Goal: Information Seeking & Learning: Learn about a topic

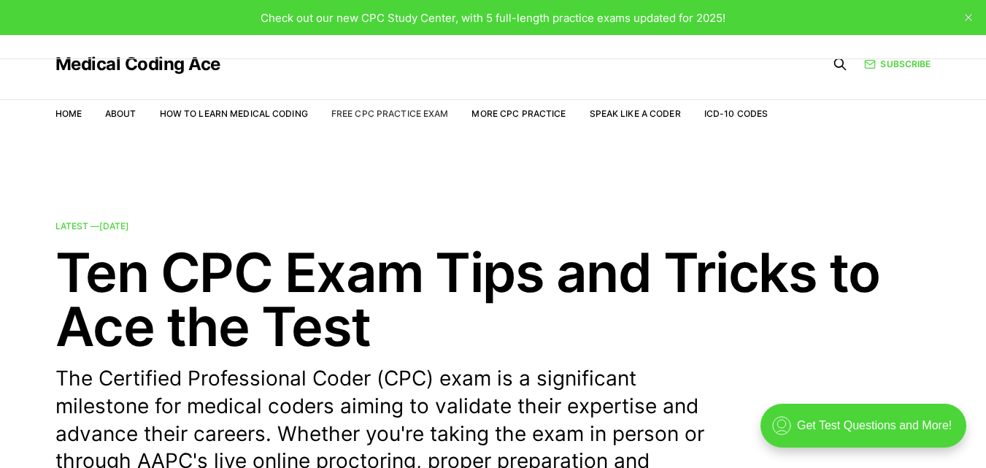
click at [433, 116] on link "Free CPC Practice Exam" at bounding box center [389, 113] width 117 height 11
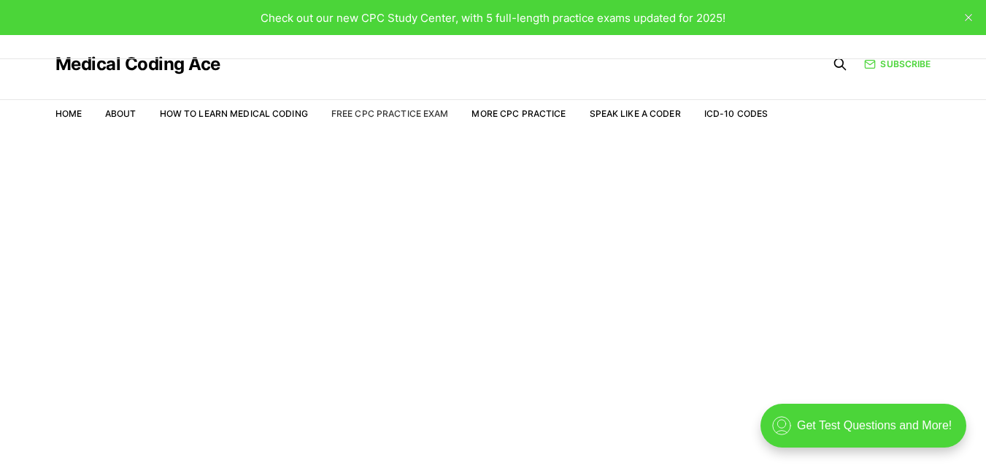
click at [383, 109] on link "Free CPC Practice Exam" at bounding box center [389, 113] width 117 height 11
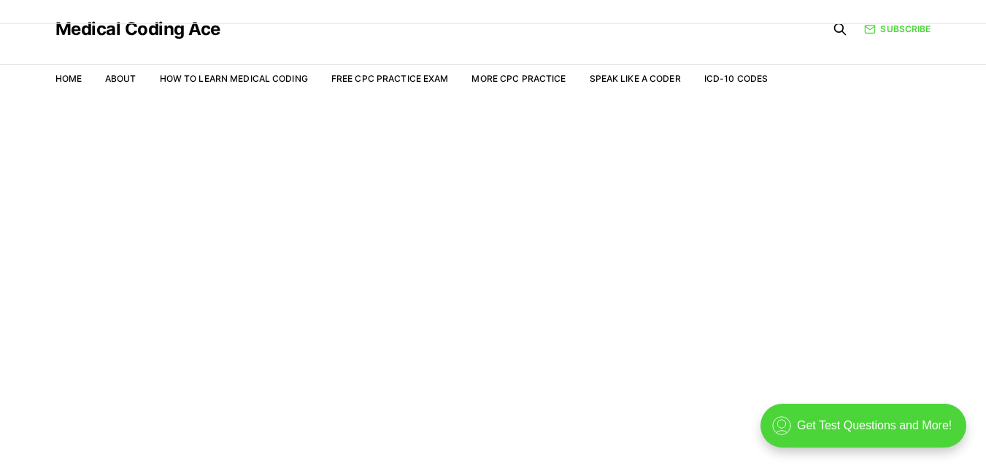
click at [973, 238] on main "Welcome to the Study Center - Student Plan" at bounding box center [493, 283] width 986 height 369
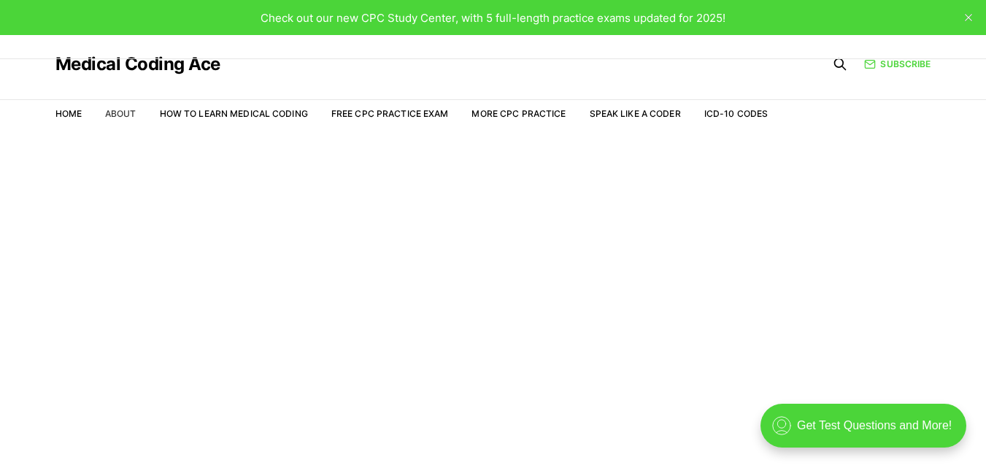
click at [134, 115] on link "About" at bounding box center [120, 113] width 31 height 11
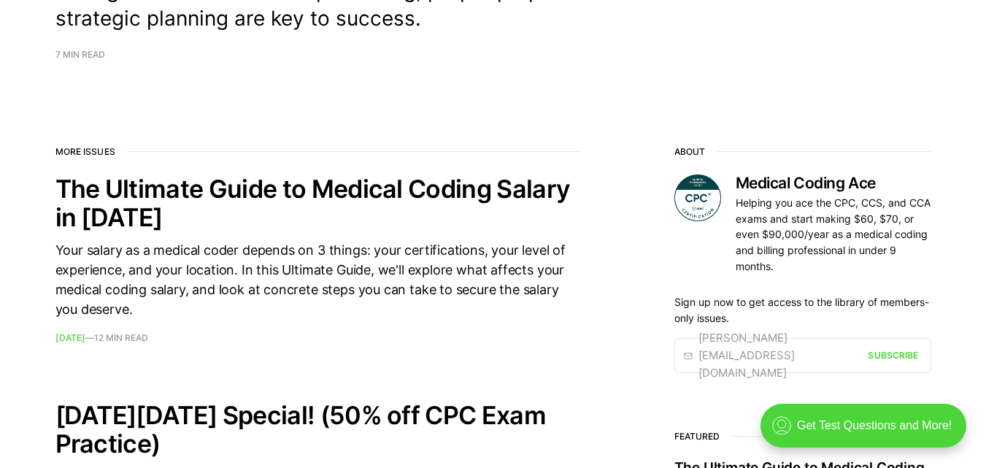
scroll to position [61, 0]
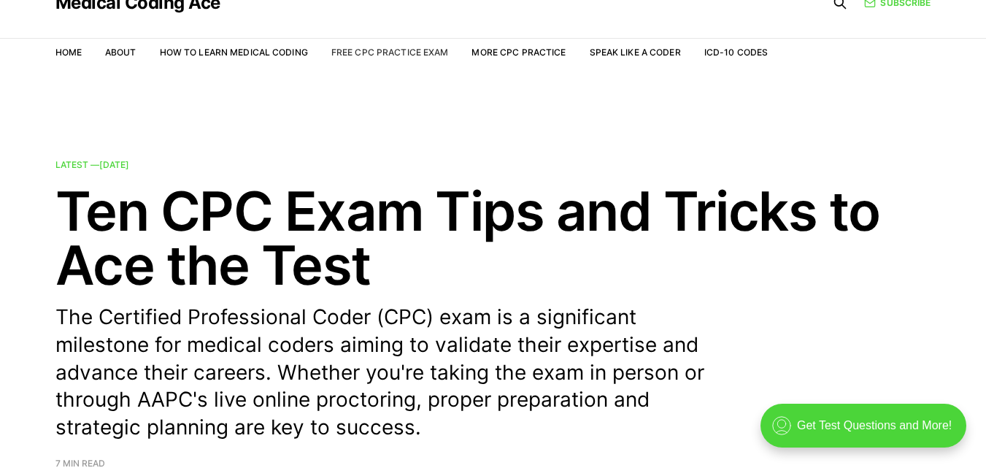
click at [406, 50] on link "Free CPC Practice Exam" at bounding box center [389, 52] width 117 height 11
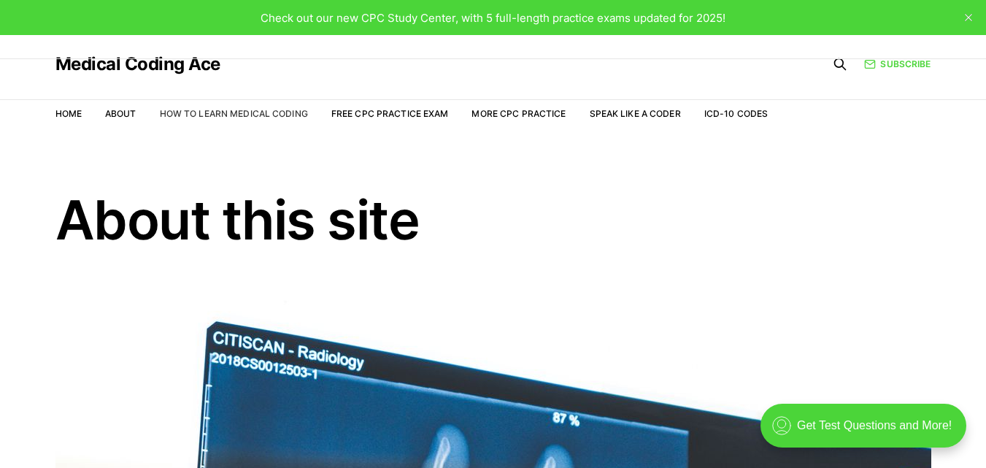
click at [216, 115] on link "How to Learn Medical Coding" at bounding box center [234, 113] width 148 height 11
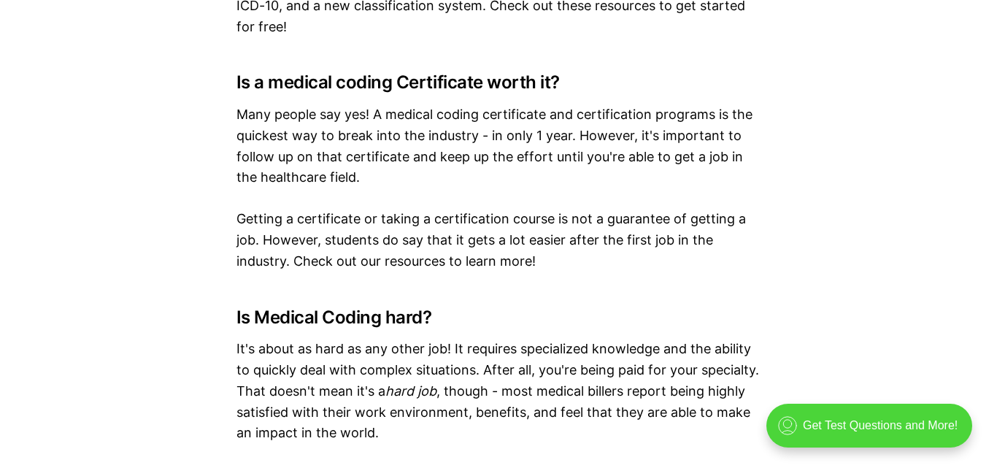
scroll to position [9441, 0]
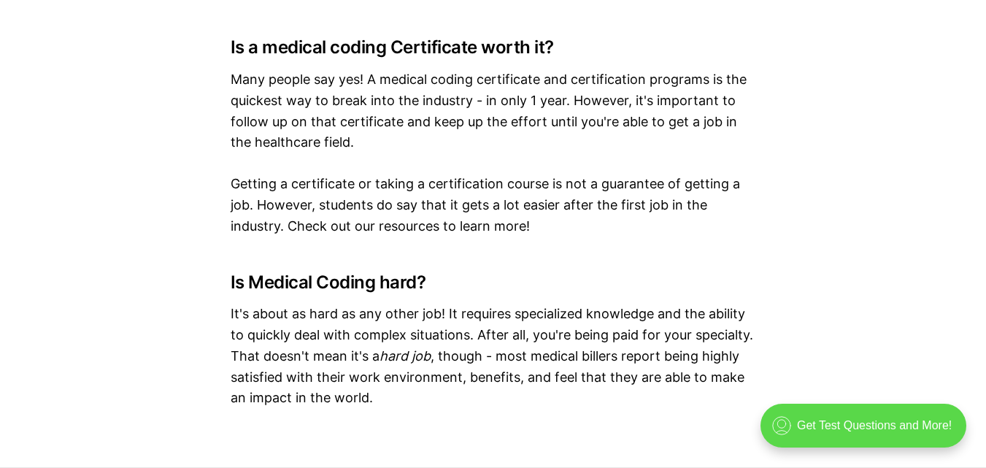
click at [890, 431] on div ".cls-1{fill:none;stroke:currentColor;stroke-linecap:round;stroke-linejoin:round…" at bounding box center [863, 426] width 206 height 44
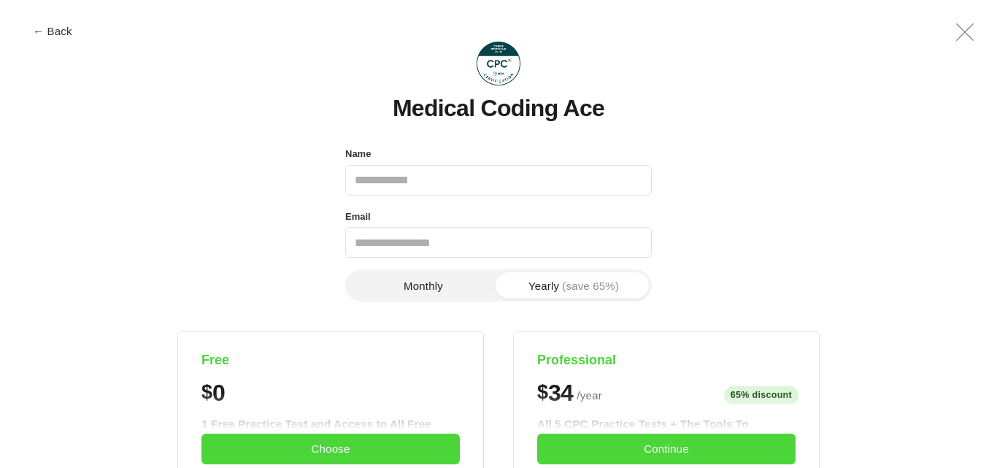
scroll to position [0, 0]
click at [417, 173] on input "Name" at bounding box center [498, 180] width 306 height 31
click at [392, 250] on input "Email" at bounding box center [498, 242] width 306 height 31
click at [411, 188] on input "Name" at bounding box center [498, 180] width 306 height 31
type input "*"
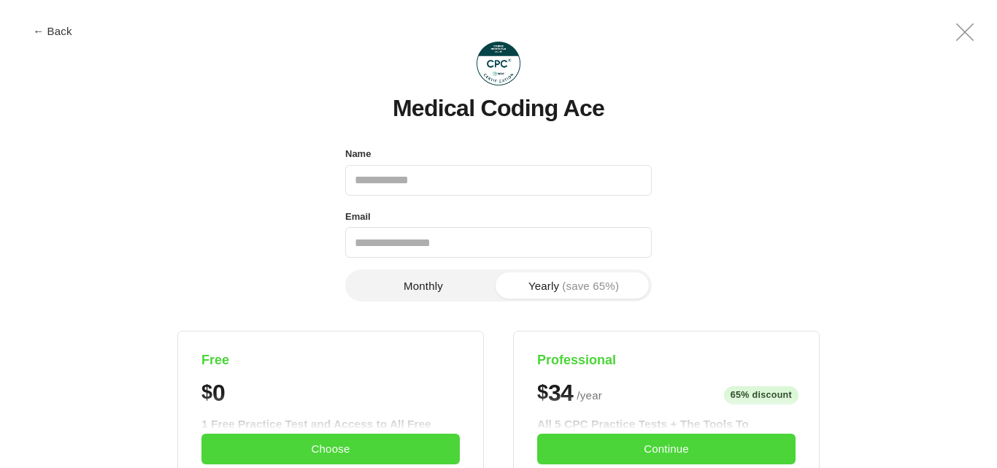
click at [462, 161] on div "Name" at bounding box center [498, 154] width 306 height 20
click at [439, 190] on input "Name" at bounding box center [498, 180] width 306 height 31
click at [438, 185] on input "Name" at bounding box center [498, 180] width 306 height 31
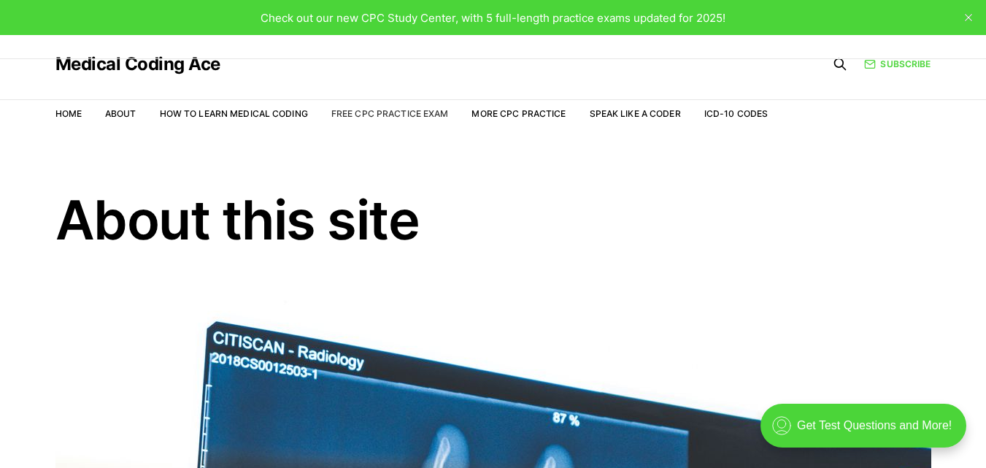
click at [377, 116] on link "Free CPC Practice Exam" at bounding box center [389, 113] width 117 height 11
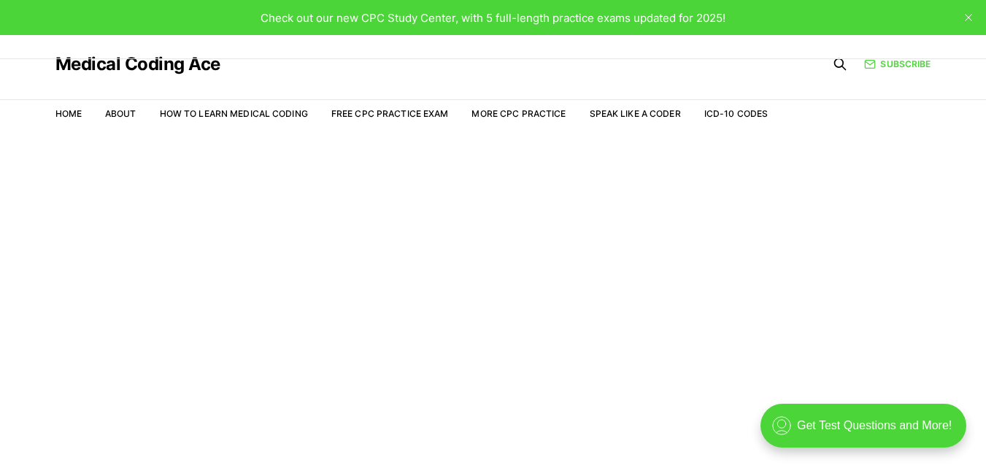
click at [493, 20] on span "Check out our new CPC Study Center, with 5 full-length practice exams updated f…" at bounding box center [493, 18] width 465 height 14
click at [884, 65] on link "Subscribe" at bounding box center [897, 64] width 66 height 13
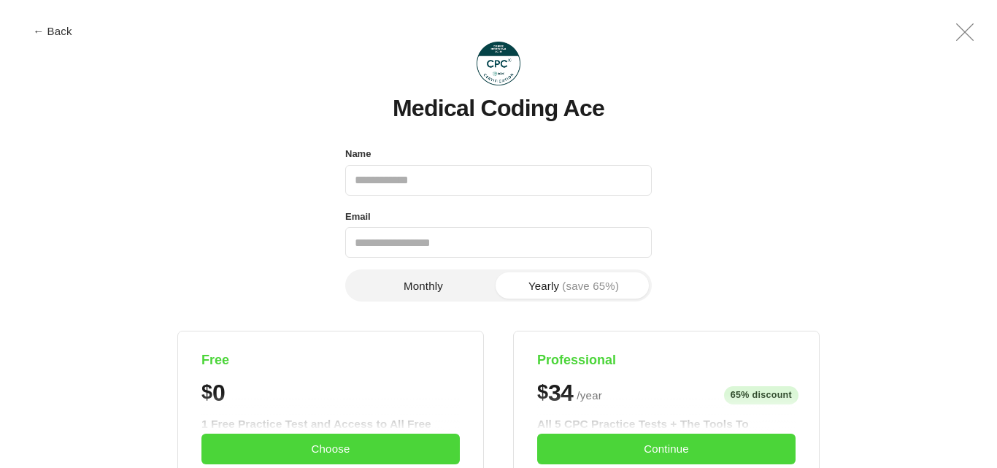
click at [359, 174] on input "Name" at bounding box center [498, 180] width 306 height 31
type input "*****"
click at [378, 250] on input "Email" at bounding box center [498, 242] width 306 height 31
click at [382, 243] on input "**********" at bounding box center [498, 242] width 306 height 31
click at [377, 246] on input "**********" at bounding box center [498, 242] width 306 height 31
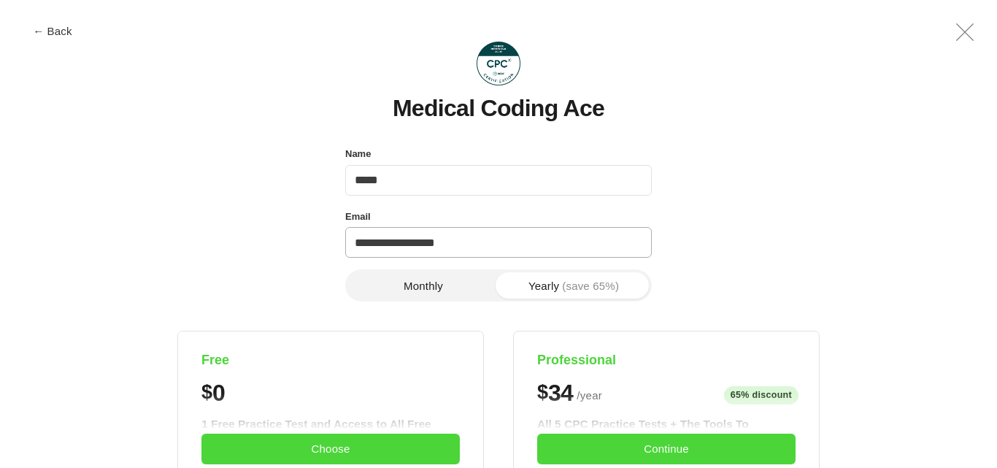
click at [377, 246] on input "**********" at bounding box center [498, 242] width 306 height 31
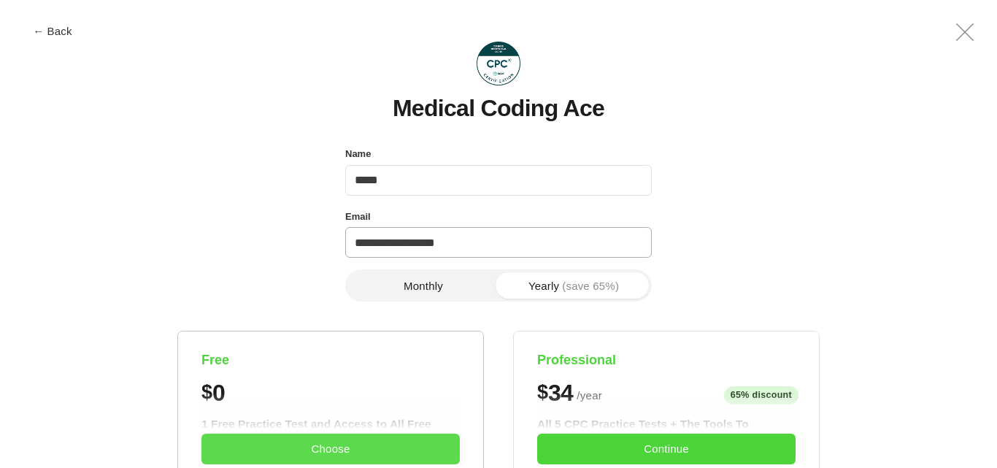
type input "**********"
click at [304, 440] on button "Choose" at bounding box center [330, 448] width 258 height 31
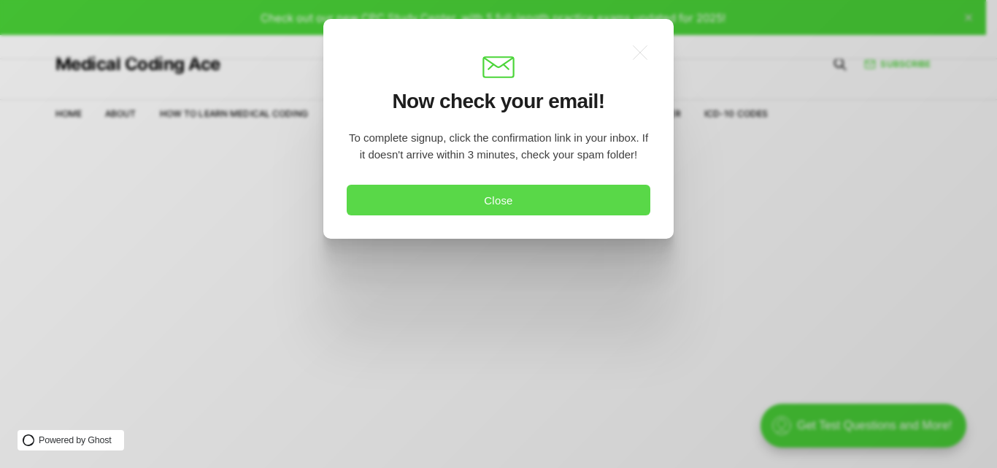
click at [509, 200] on button "Close" at bounding box center [499, 200] width 304 height 31
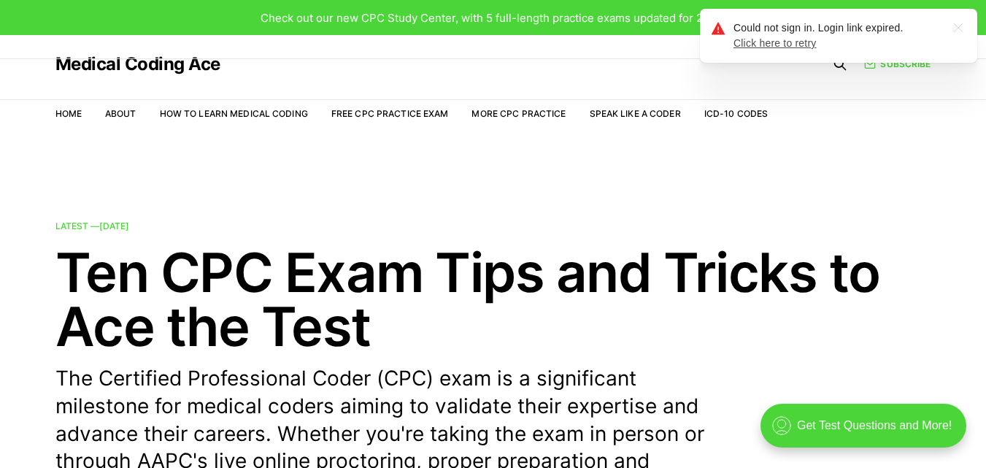
click at [790, 47] on link "Click here to retry" at bounding box center [774, 43] width 83 height 12
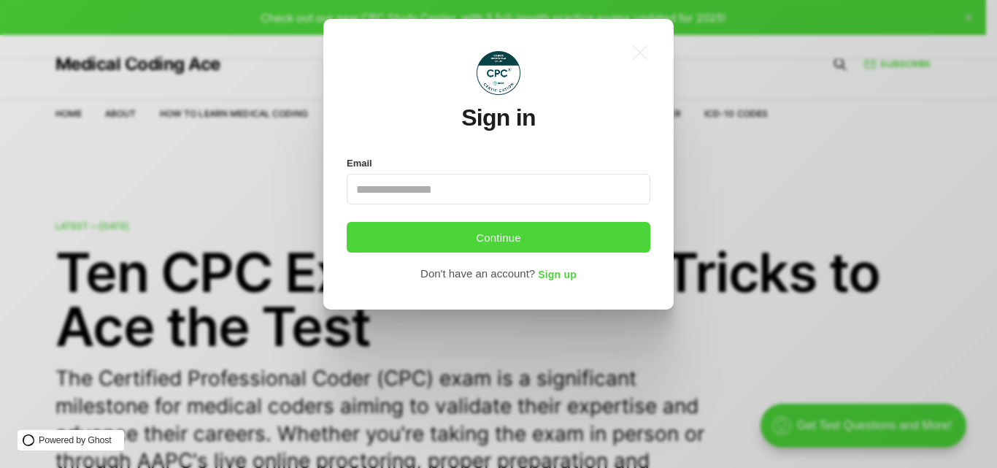
click at [404, 197] on input "Email" at bounding box center [499, 189] width 304 height 31
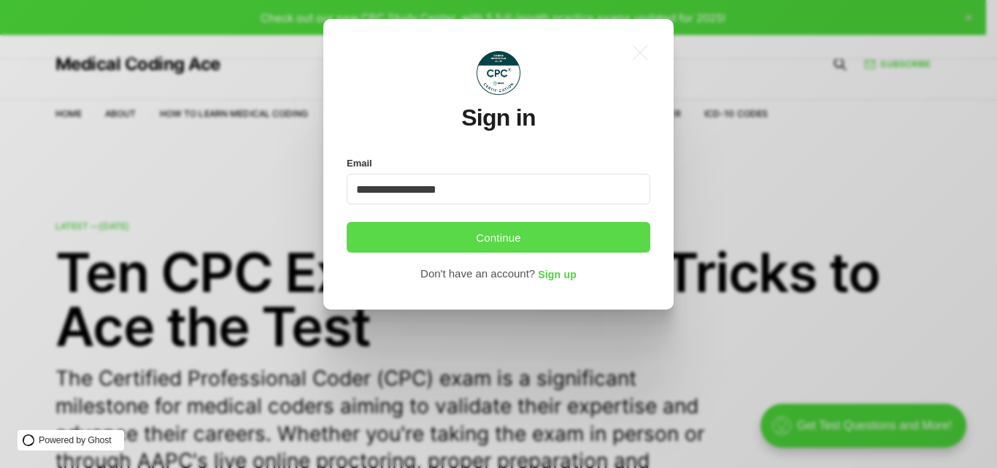
type input "**********"
click at [462, 232] on button "Continue" at bounding box center [499, 237] width 304 height 31
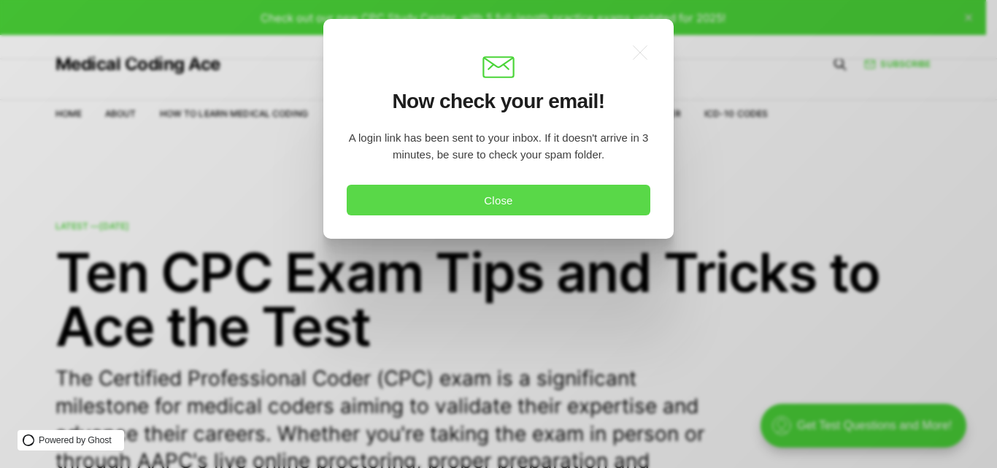
click at [497, 195] on button "Close" at bounding box center [499, 200] width 304 height 31
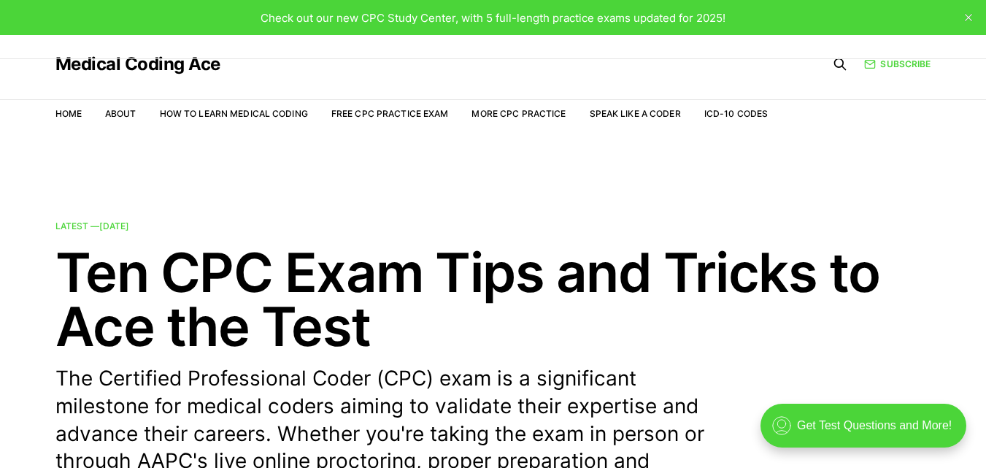
click at [590, 5] on div "Check out our new CPC Study Center, with 5 full-length practice exams updated f…" at bounding box center [493, 17] width 986 height 35
click at [495, 18] on span "Check out our new CPC Study Center, with 5 full-length practice exams updated f…" at bounding box center [493, 18] width 465 height 14
click at [411, 115] on link "Free CPC Practice Exam" at bounding box center [389, 113] width 117 height 11
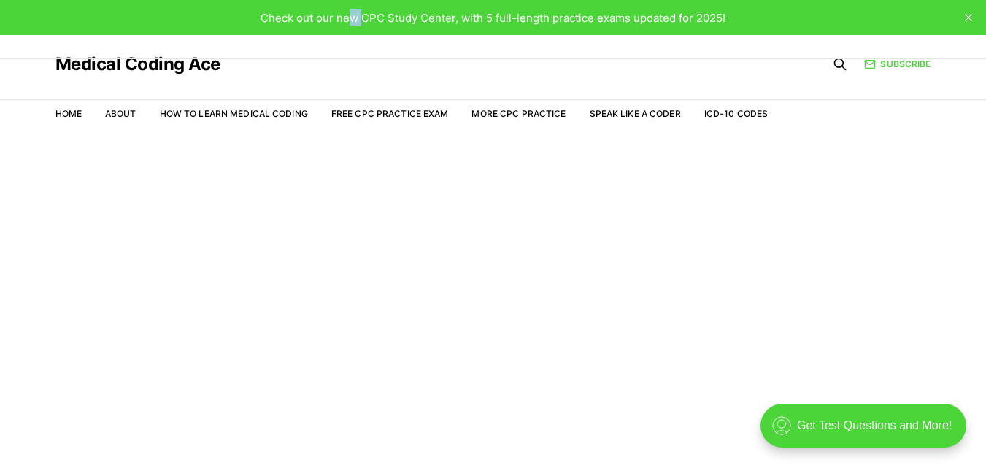
drag, startPoint x: 360, startPoint y: 2, endPoint x: 352, endPoint y: 18, distance: 17.7
click at [352, 18] on div "Check out our new CPC Study Center, with 5 full-length practice exams updated f…" at bounding box center [493, 17] width 986 height 35
click at [350, 20] on span "Check out our new CPC Study Center, with 5 full-length practice exams updated f…" at bounding box center [493, 18] width 465 height 14
click at [224, 107] on nav "Home About How to Learn Medical Coding Free CPC Practice Exam More CPC Practice…" at bounding box center [411, 113] width 713 height 41
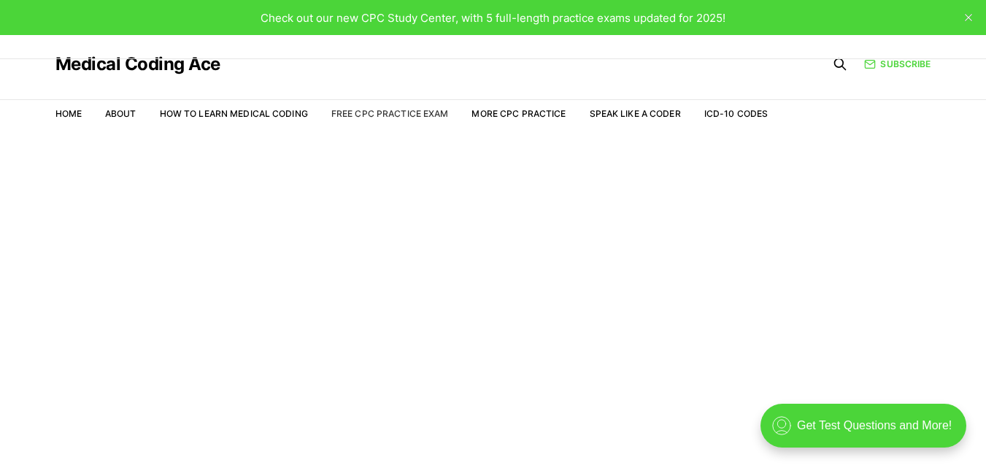
click at [401, 112] on link "Free CPC Practice Exam" at bounding box center [389, 113] width 117 height 11
click at [629, 112] on link "Speak Like a Coder" at bounding box center [635, 113] width 91 height 11
click at [367, 113] on link "Free CPC Practice Exam" at bounding box center [389, 113] width 117 height 11
click at [971, 15] on icon "close" at bounding box center [968, 17] width 7 height 7
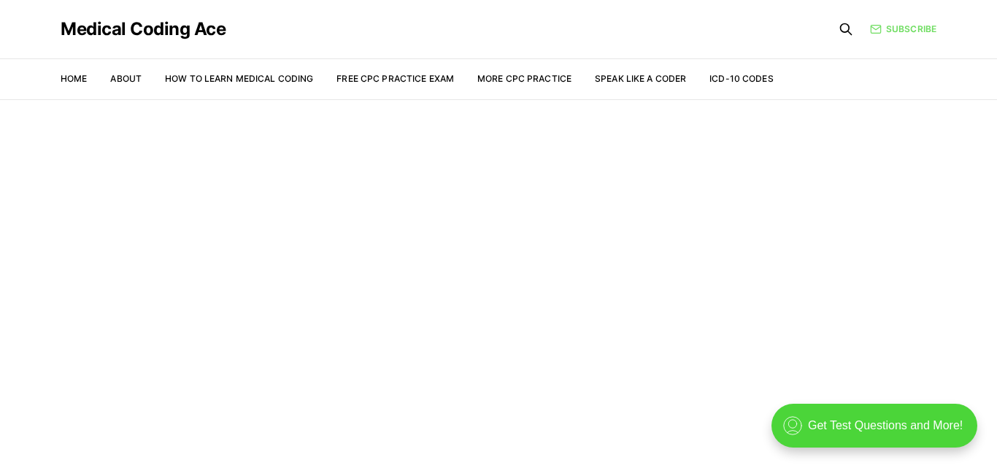
click at [922, 27] on link "Subscribe" at bounding box center [903, 29] width 66 height 13
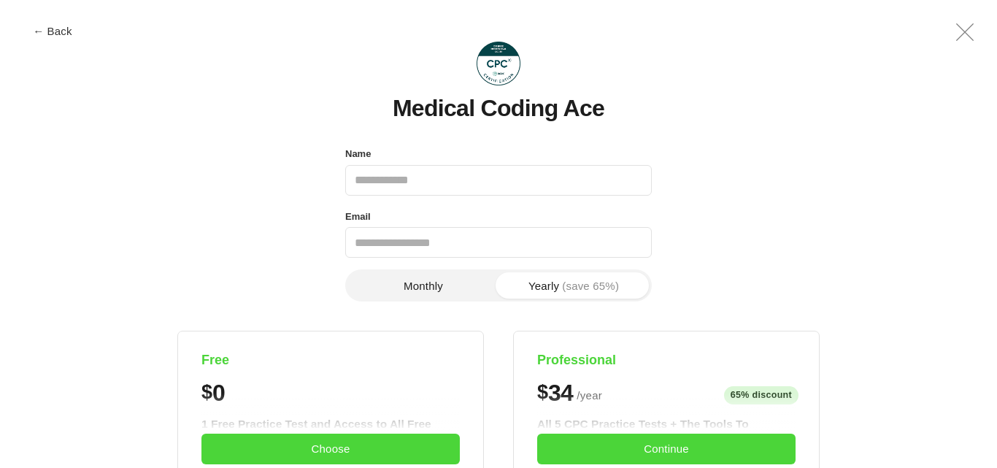
click at [957, 35] on icon ".a{fill:none;stroke:currentColor;stroke-linecap:round;stroke-linejoin:round;str…" at bounding box center [964, 32] width 35 height 35
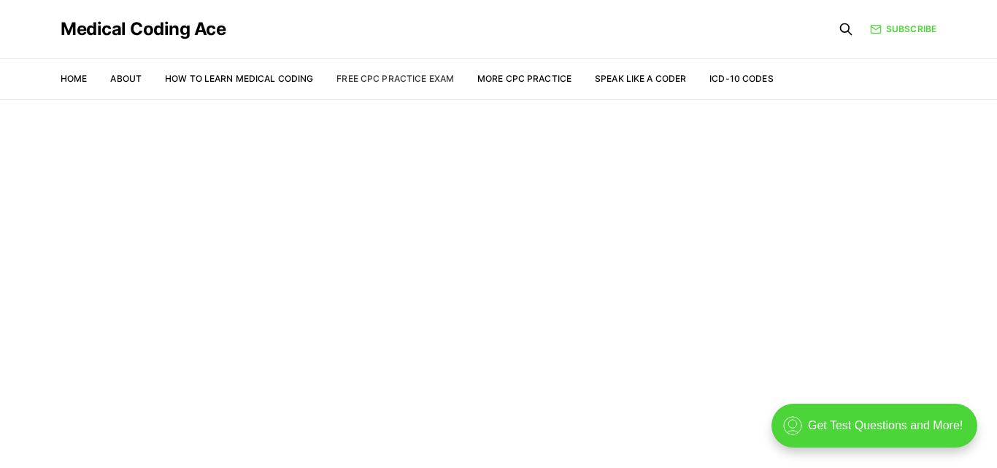
click at [373, 81] on link "Free CPC Practice Exam" at bounding box center [394, 78] width 117 height 11
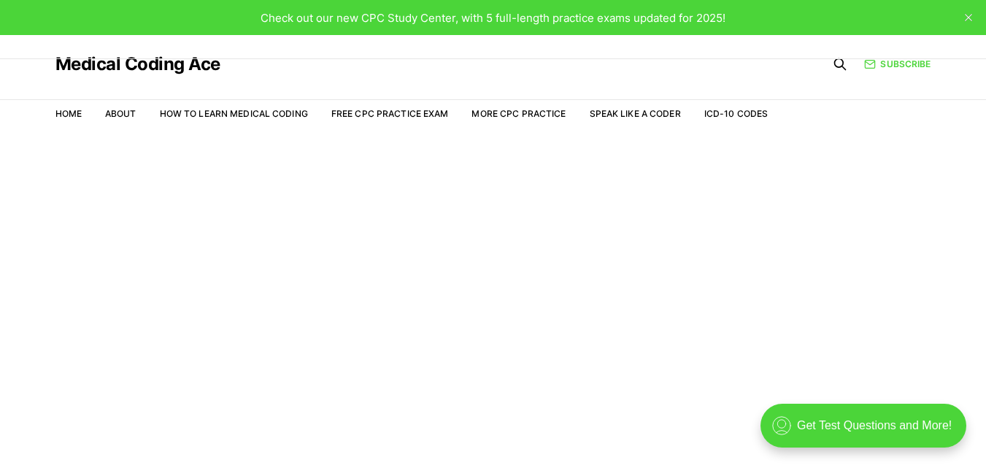
click at [180, 23] on div "Check out our new CPC Study Center, with 5 full-length practice exams updated f…" at bounding box center [493, 17] width 986 height 35
click at [179, 23] on div "Check out our new CPC Study Center, with 5 full-length practice exams updated f…" at bounding box center [493, 17] width 986 height 35
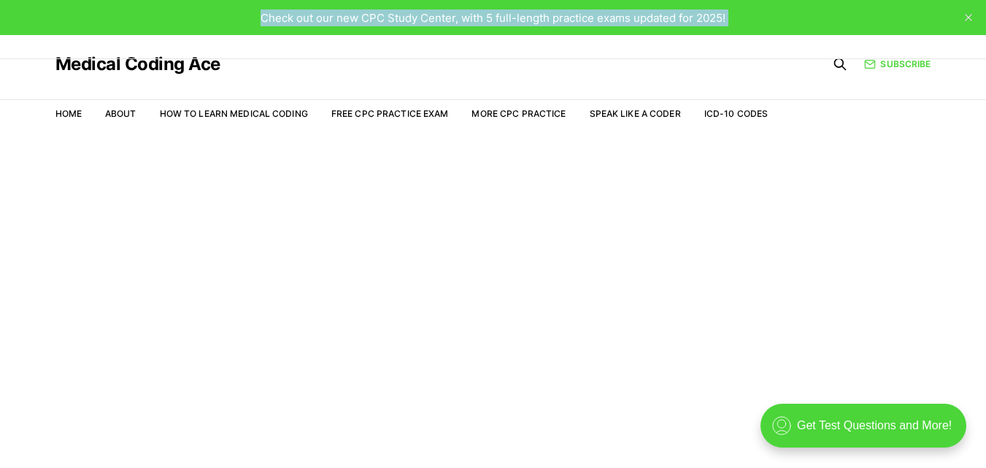
click at [178, 23] on div "Check out our new CPC Study Center, with 5 full-length practice exams updated f…" at bounding box center [493, 17] width 986 height 35
click at [175, 23] on div "Check out our new CPC Study Center, with 5 full-length practice exams updated f…" at bounding box center [493, 17] width 986 height 35
click at [174, 23] on div "Check out our new CPC Study Center, with 5 full-length practice exams updated f…" at bounding box center [493, 17] width 986 height 35
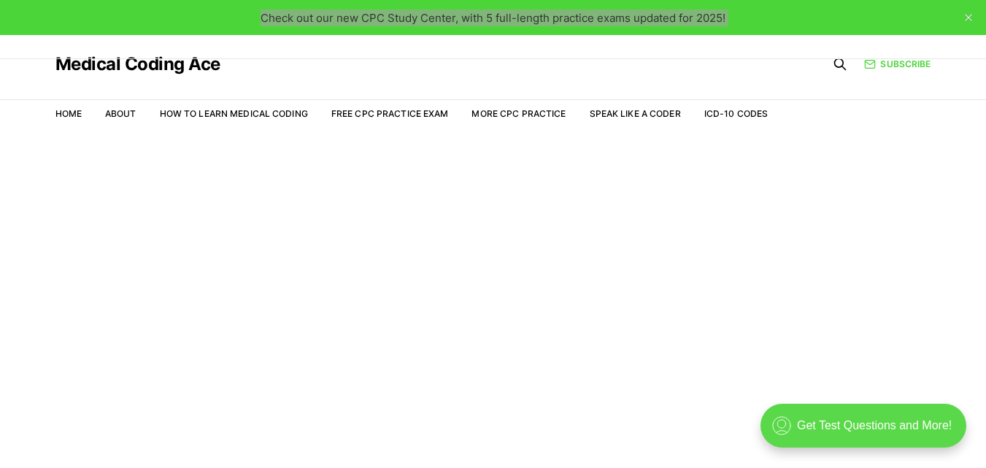
click at [855, 429] on div ".cls-1{fill:none;stroke:currentColor;stroke-linecap:round;stroke-linejoin:round…" at bounding box center [863, 426] width 206 height 44
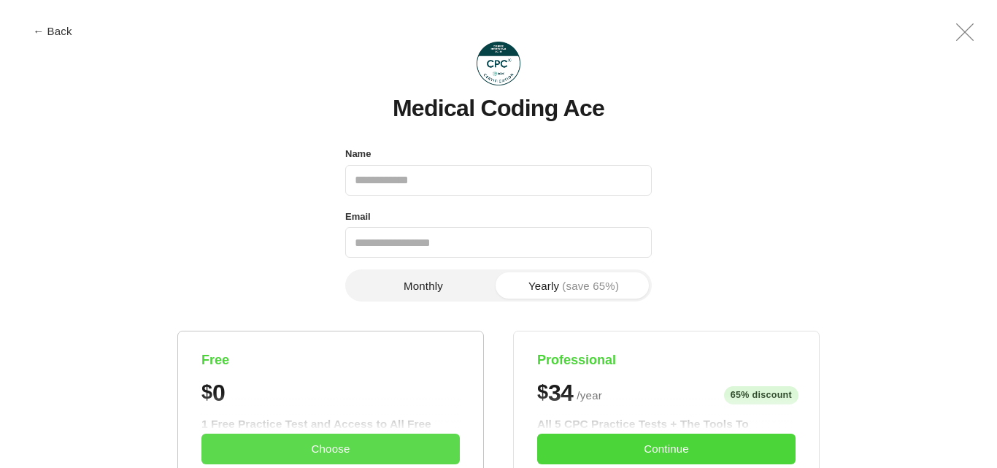
click at [336, 440] on button "Choose" at bounding box center [330, 448] width 258 height 31
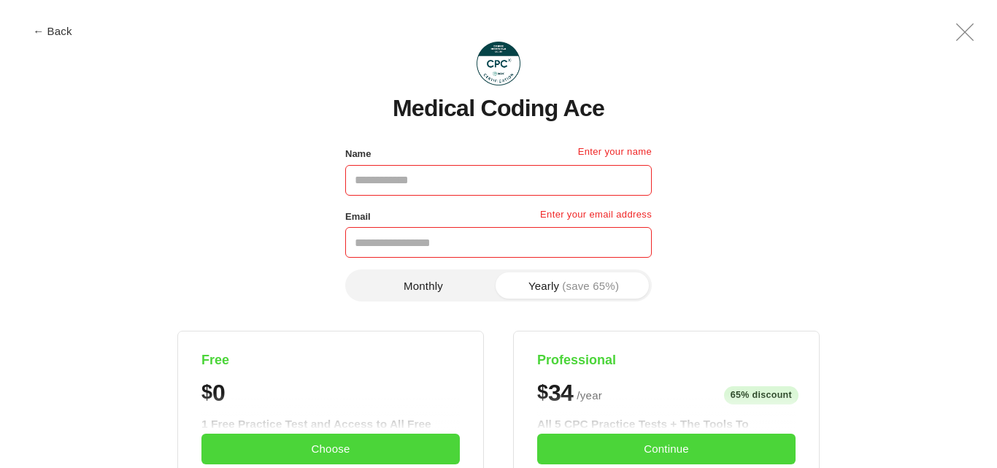
click at [45, 29] on button "← Back" at bounding box center [52, 31] width 58 height 11
click at [45, 29] on div "Check out our new CPC Study Center, with 5 full-length practice exams updated f…" at bounding box center [493, 17] width 986 height 35
